Goal: Information Seeking & Learning: Learn about a topic

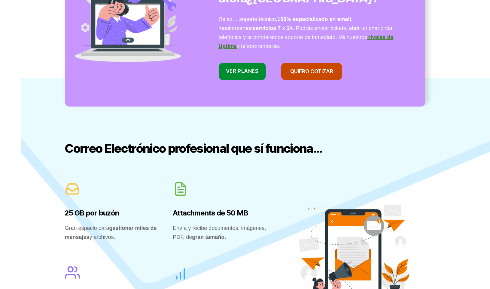
scroll to position [336, 0]
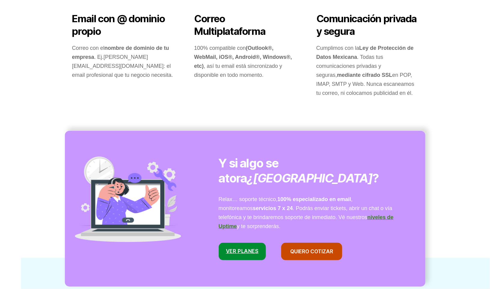
click at [241, 243] on link "VER Planes" at bounding box center [242, 252] width 47 height 18
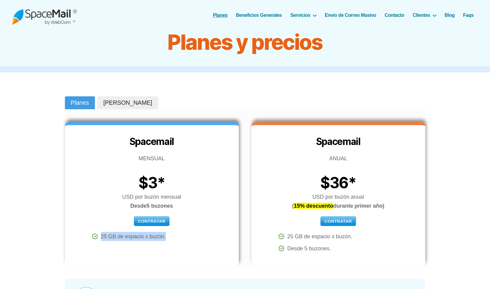
drag, startPoint x: 98, startPoint y: 233, endPoint x: 178, endPoint y: 234, distance: 79.9
click at [178, 234] on li "25 GB de espacio x buzón." at bounding box center [165, 236] width 147 height 9
drag, startPoint x: 140, startPoint y: 181, endPoint x: 186, endPoint y: 207, distance: 53.1
click at [186, 207] on div "Spacemail MENSUAL $3* USD por [PERSON_NAME] mensual Desde 5 buzones Contratar P…" at bounding box center [152, 194] width 174 height 144
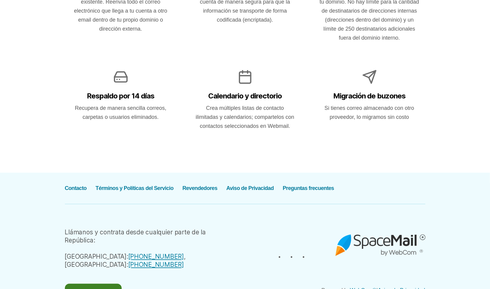
scroll to position [660, 0]
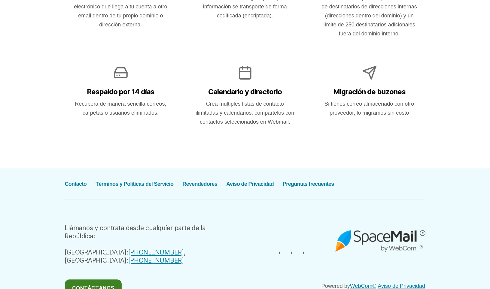
click at [381, 241] on img at bounding box center [380, 238] width 90 height 27
